Goal: Transaction & Acquisition: Book appointment/travel/reservation

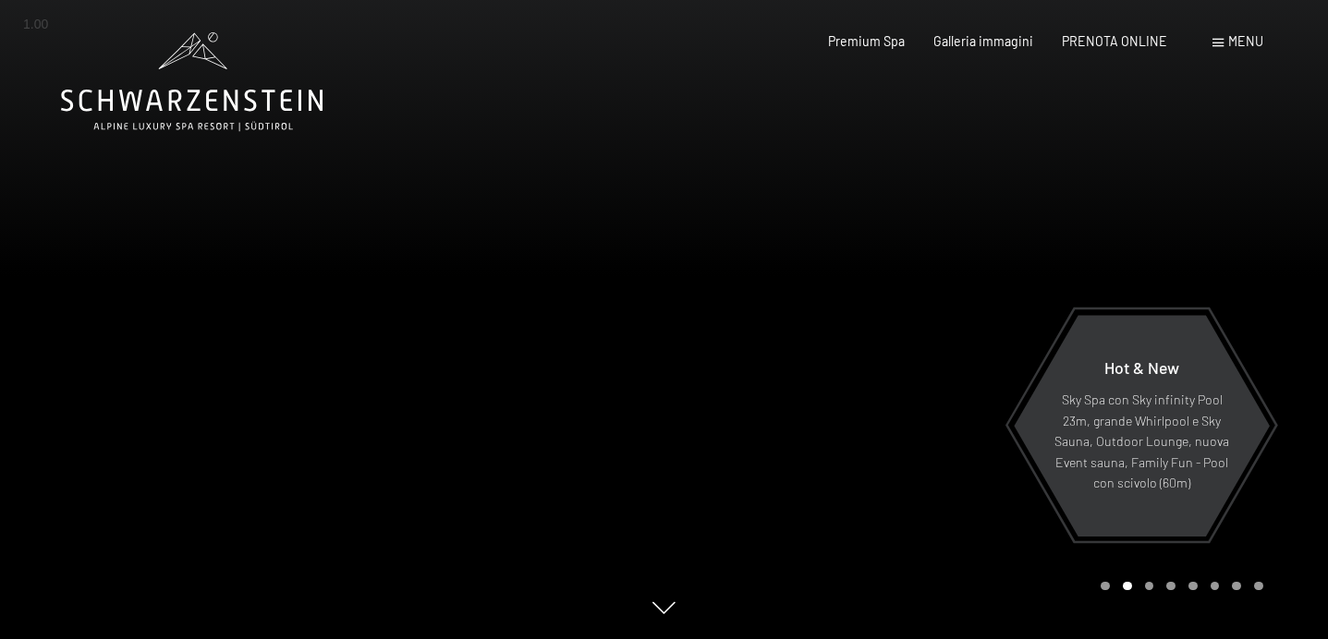
click at [1244, 48] on span "Menu" at bounding box center [1245, 41] width 35 height 16
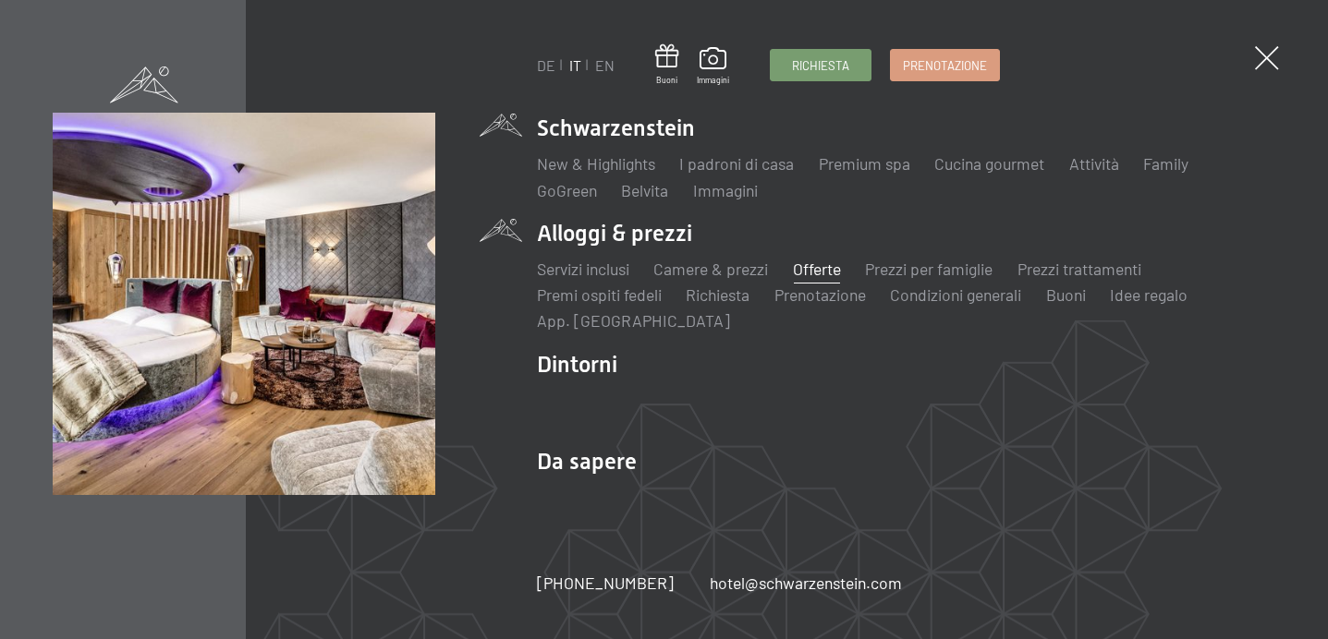
click at [799, 267] on link "Offerte" at bounding box center [817, 269] width 48 height 20
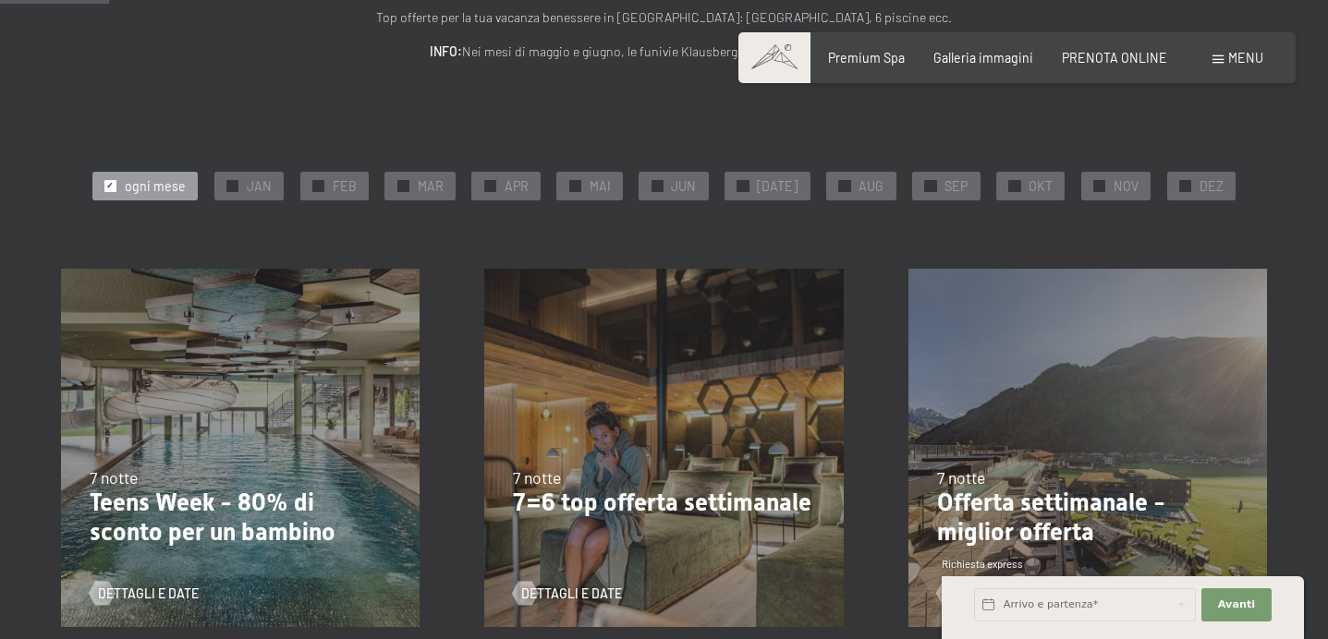
scroll to position [269, 0]
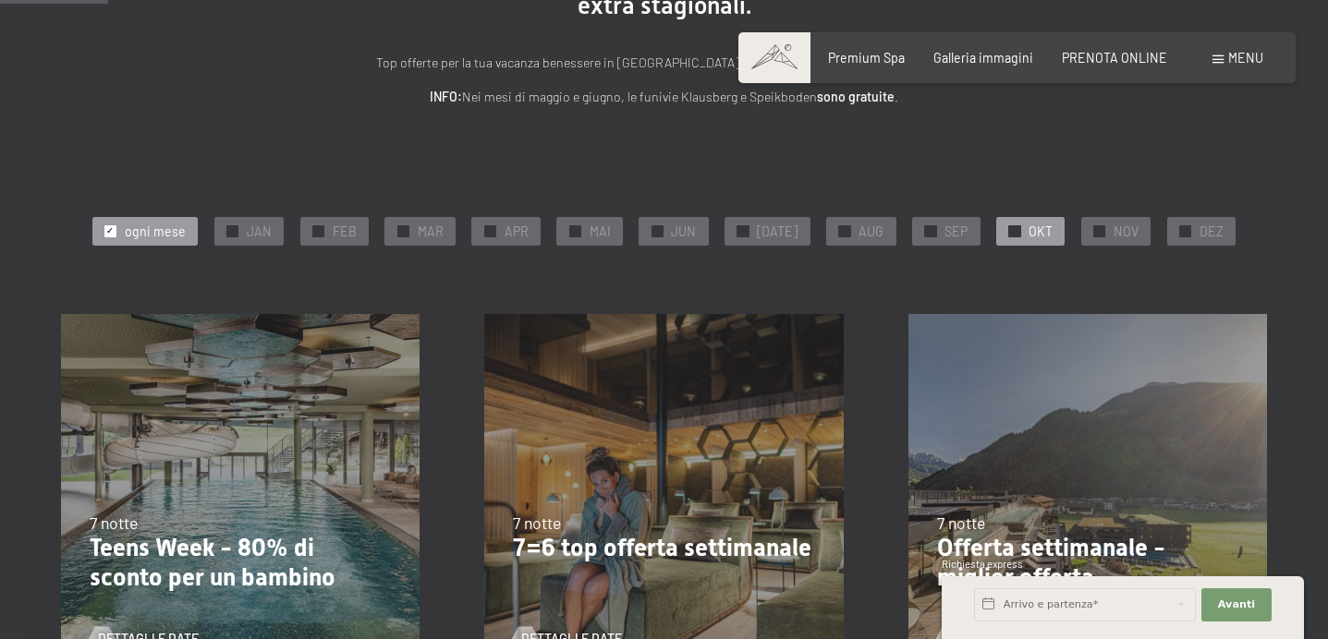
click at [1039, 227] on span "OKT" at bounding box center [1041, 232] width 24 height 18
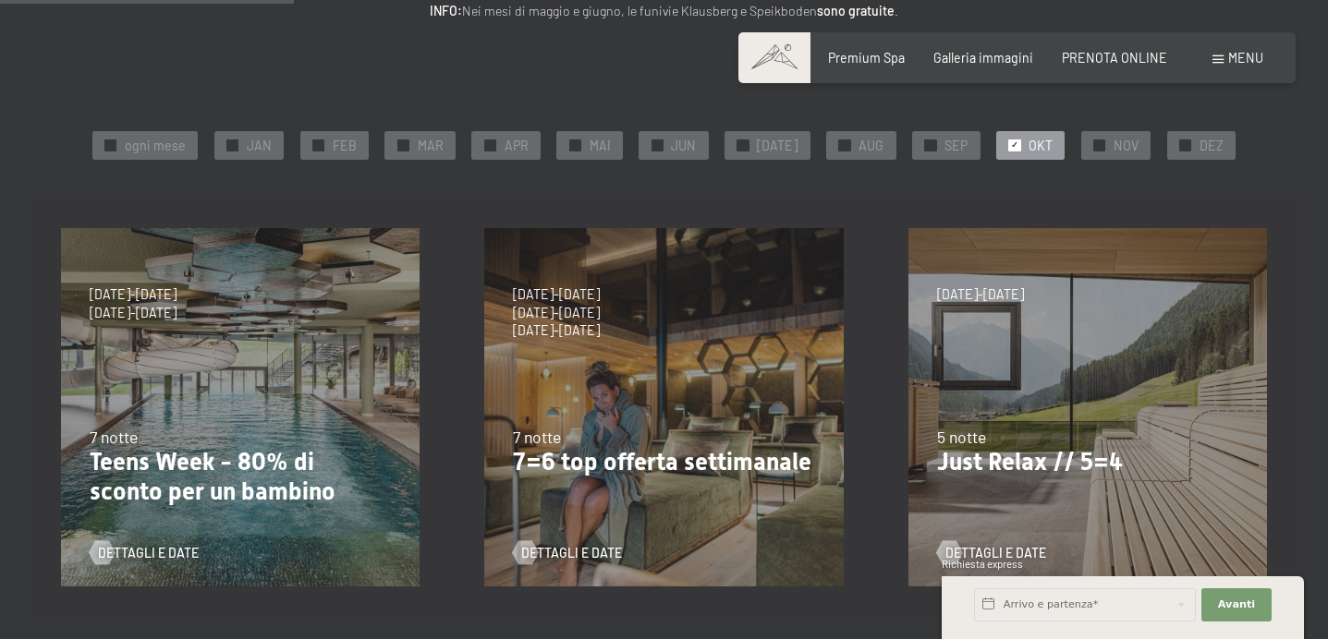
scroll to position [353, 0]
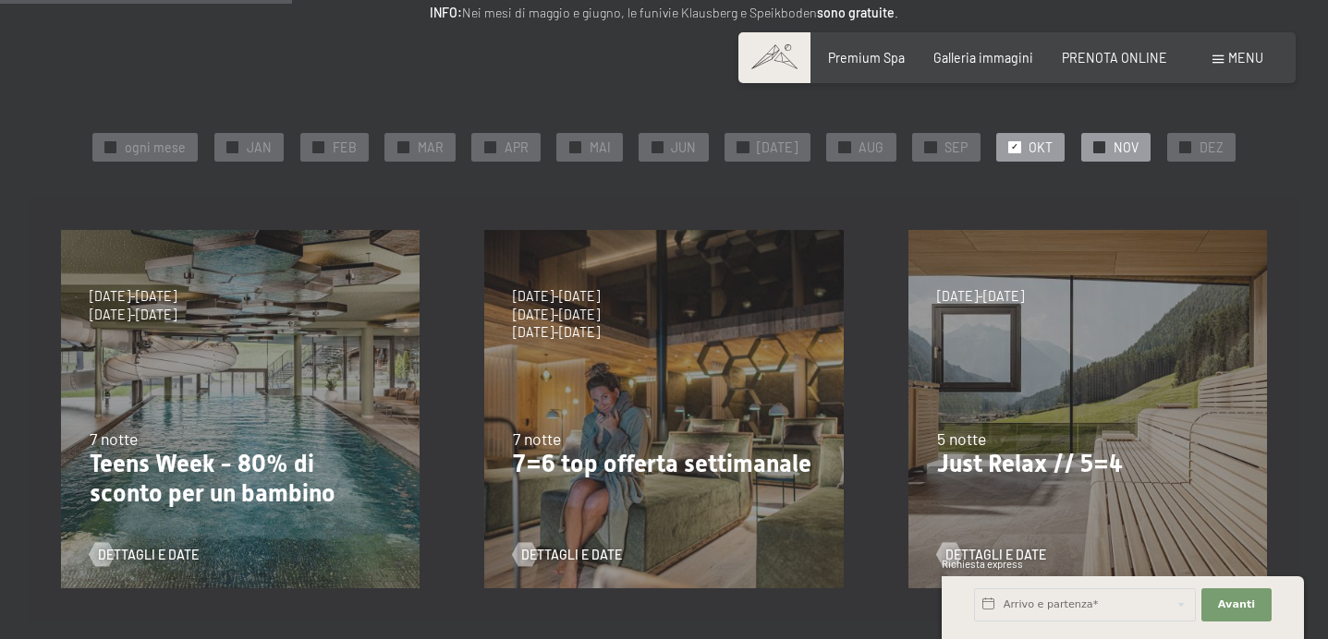
click at [1092, 157] on div "✓ NOV" at bounding box center [1115, 147] width 69 height 28
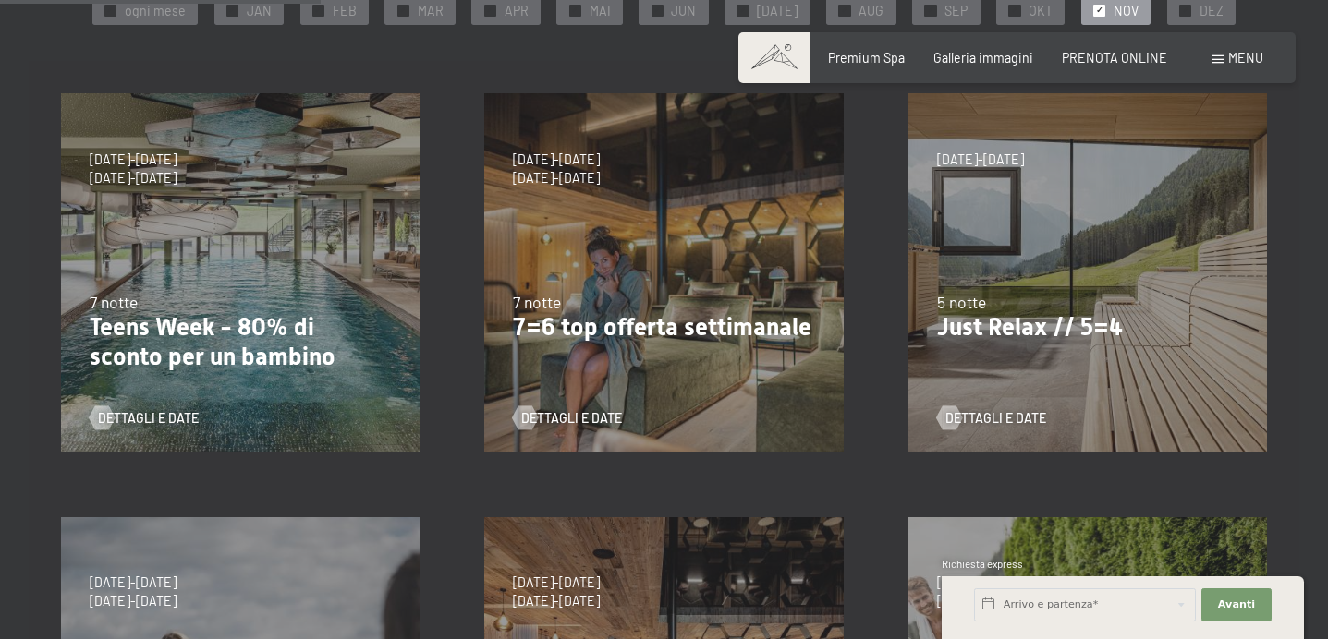
scroll to position [538, 0]
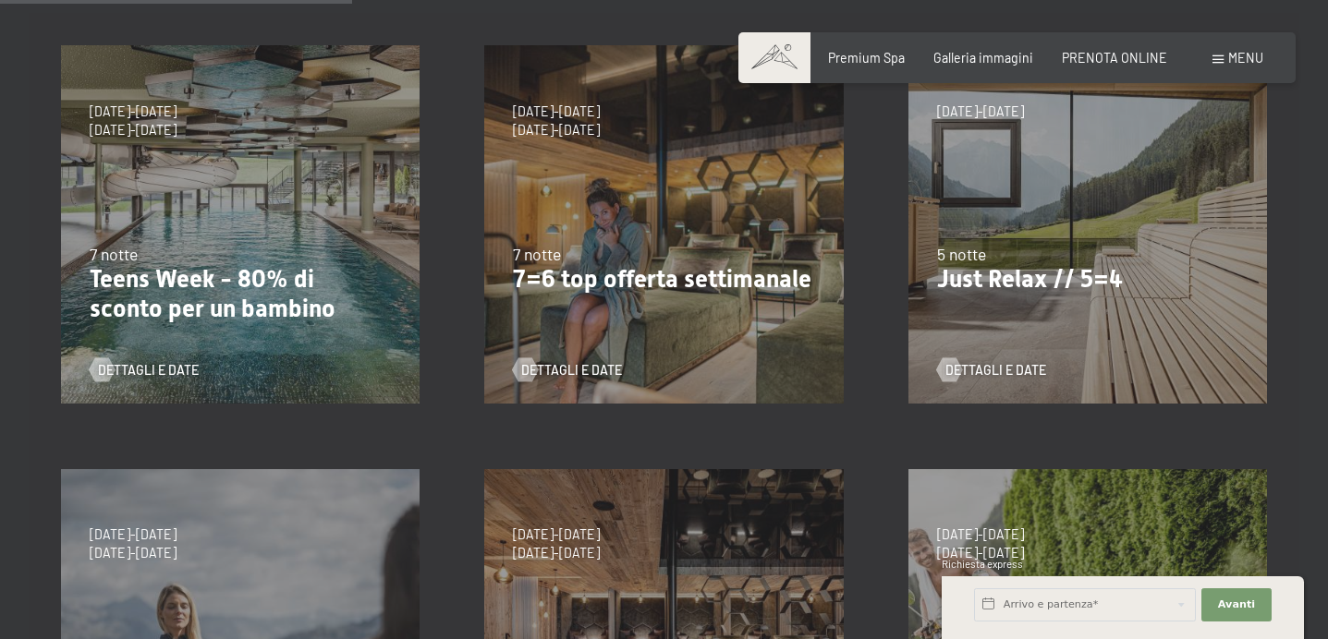
click at [980, 305] on div "26/10/2025-31/10/2025 21/12/2025-26/12/2025 4/1/2026-23/1/2026 8/3/2026-27/3/20…" at bounding box center [1087, 224] width 423 height 423
click at [969, 380] on div "26/10/2025-31/10/2025 21/12/2025-26/12/2025 4/1/2026-23/1/2026 8/3/2026-27/3/20…" at bounding box center [1087, 224] width 423 height 423
click at [972, 368] on span "Dettagli e Date" at bounding box center [1014, 370] width 101 height 18
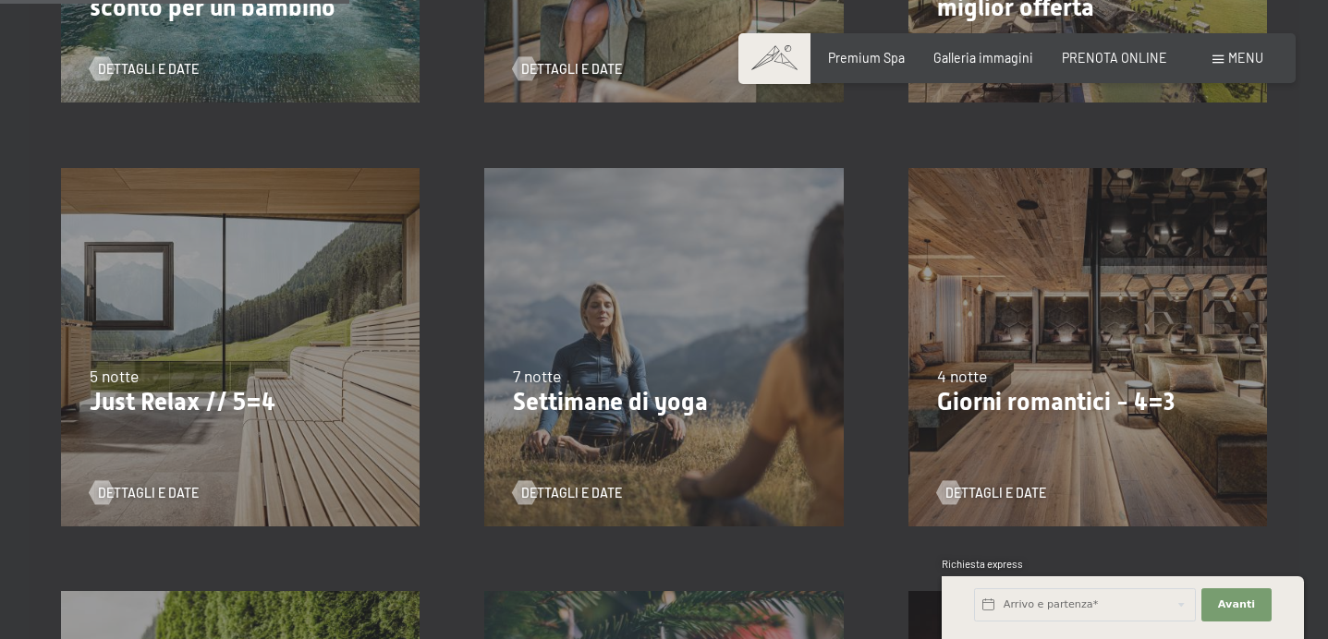
scroll to position [846, 0]
